Goal: Transaction & Acquisition: Purchase product/service

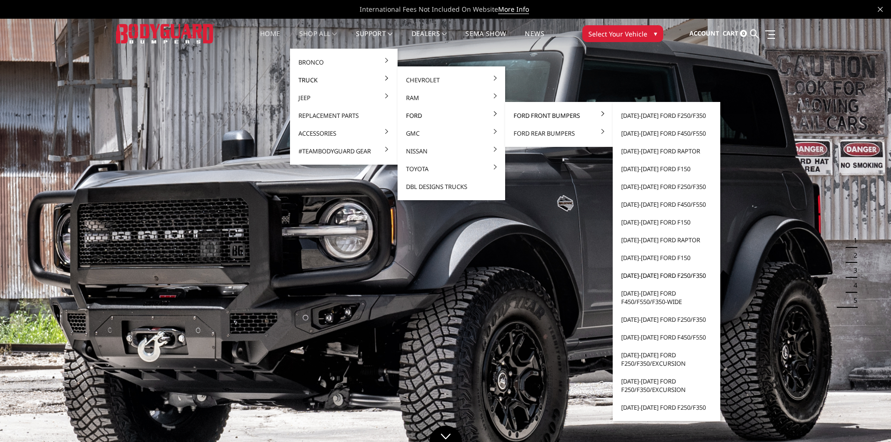
click at [635, 275] on link "[DATE]-[DATE] Ford F250/F350" at bounding box center [666, 275] width 100 height 18
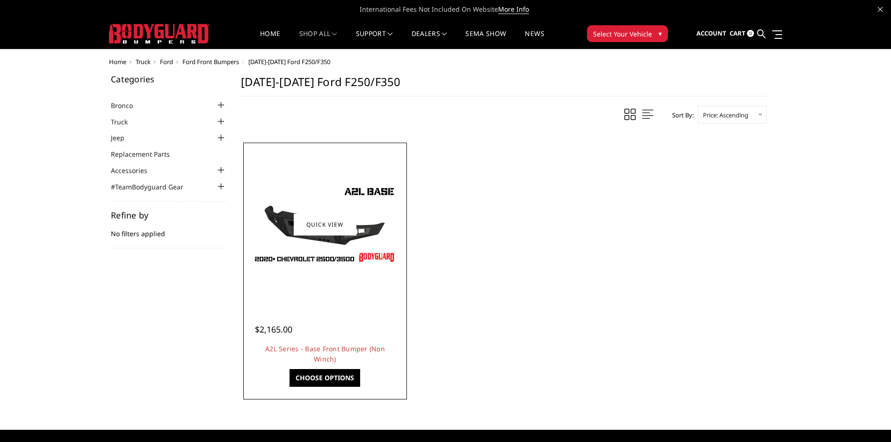
click at [323, 372] on link "Choose Options" at bounding box center [324, 378] width 71 height 18
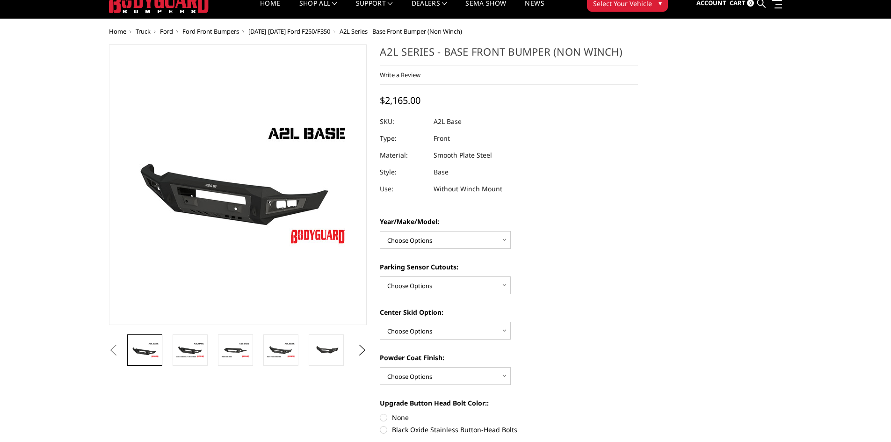
scroll to position [47, 0]
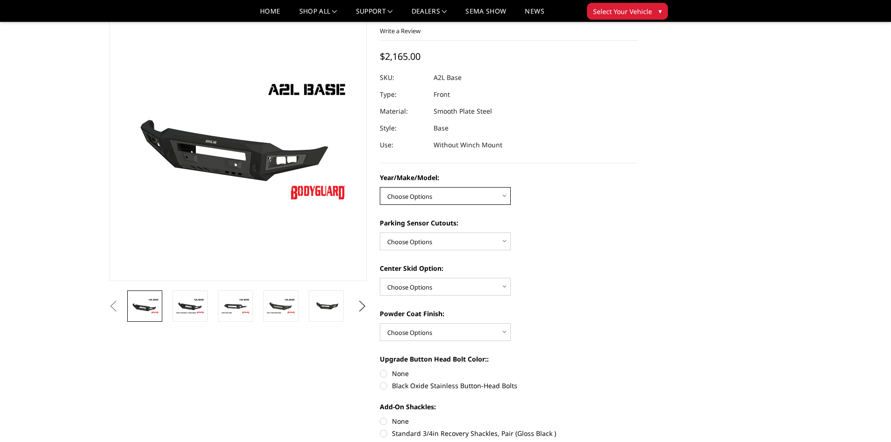
click at [445, 198] on select "Choose Options Chevrolet 15-19 2500/3500 Chevrolet 19-21 1500 Chevrolet 15-20 C…" at bounding box center [445, 196] width 131 height 18
select select "4336"
click at [380, 187] on select "Choose Options Chevrolet 15-19 2500/3500 Chevrolet 19-21 1500 Chevrolet 15-20 C…" at bounding box center [445, 196] width 131 height 18
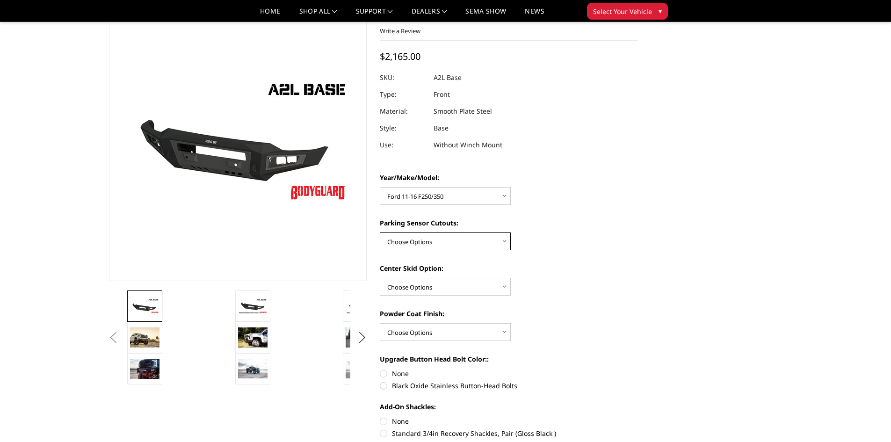
click at [437, 243] on select "Choose Options Yes - With Parking Sensor Cutouts No - Without Parking Sensor Cu…" at bounding box center [445, 241] width 131 height 18
select select "4329"
click at [380, 232] on select "Choose Options Yes - With Parking Sensor Cutouts No - Without Parking Sensor Cu…" at bounding box center [445, 241] width 131 height 18
click at [418, 286] on select "Choose Options Single Light Bar Cutout" at bounding box center [445, 287] width 131 height 18
click at [418, 285] on select "Choose Options Single Light Bar Cutout" at bounding box center [445, 287] width 131 height 18
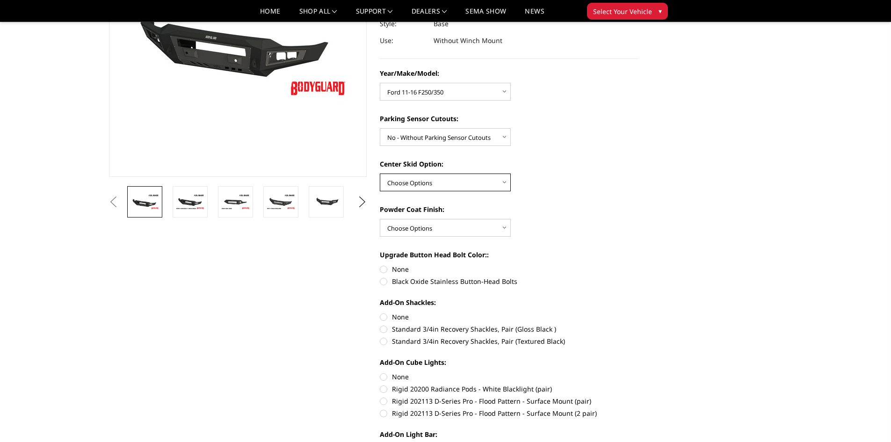
scroll to position [0, 0]
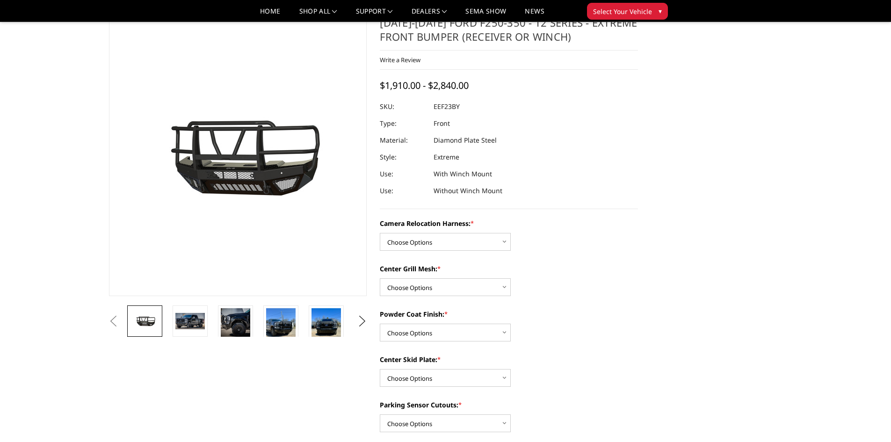
scroll to position [47, 0]
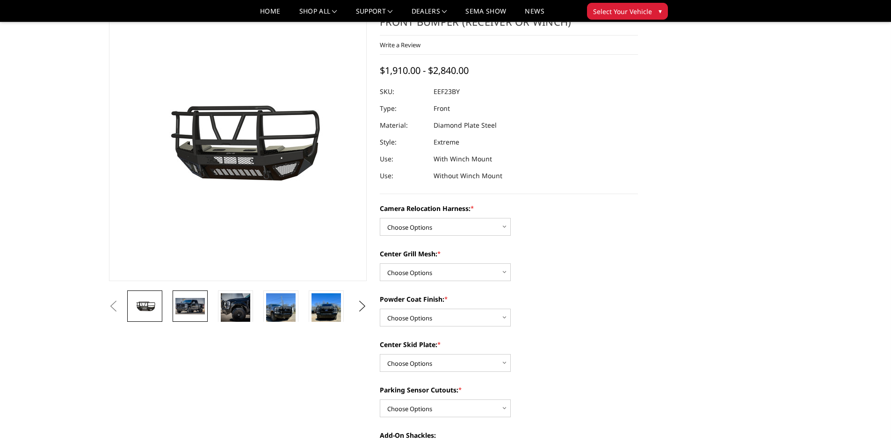
click at [195, 307] on img at bounding box center [189, 306] width 29 height 16
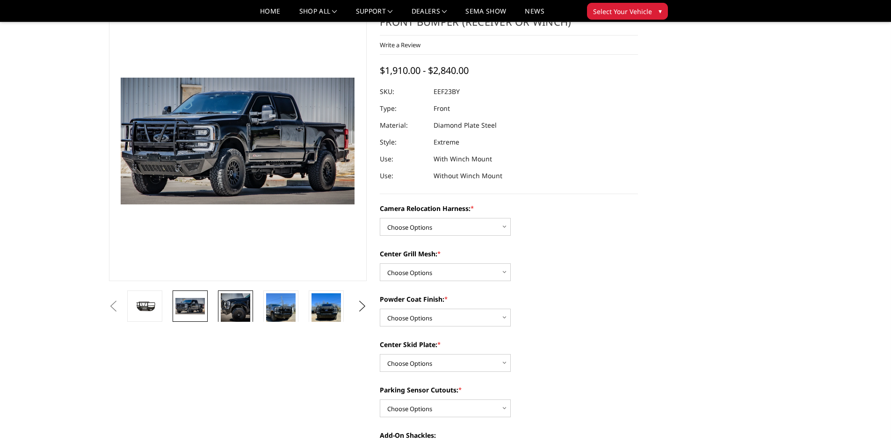
click at [232, 312] on img at bounding box center [235, 307] width 29 height 29
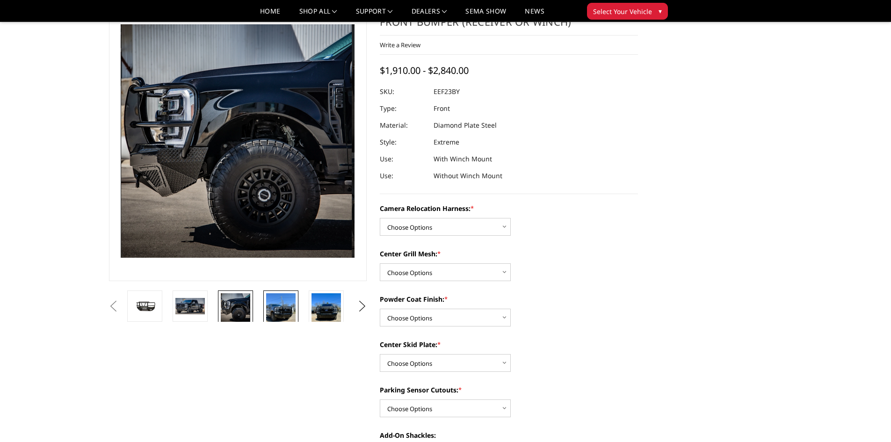
click at [277, 309] on img at bounding box center [280, 312] width 29 height 39
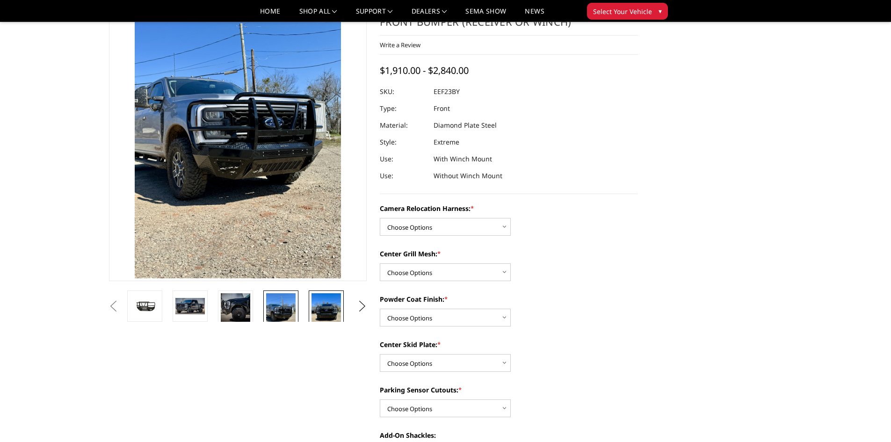
click at [322, 303] on img at bounding box center [325, 312] width 29 height 39
